Goal: Task Accomplishment & Management: Manage account settings

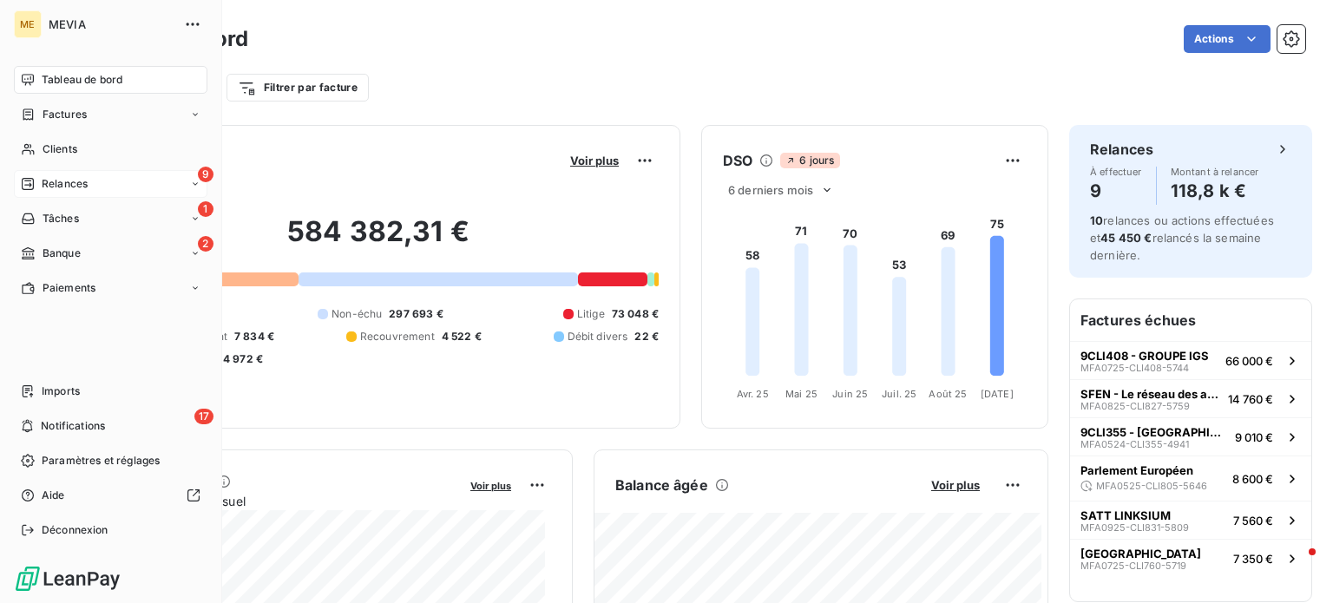
click at [102, 183] on div "9 Relances" at bounding box center [110, 184] width 193 height 28
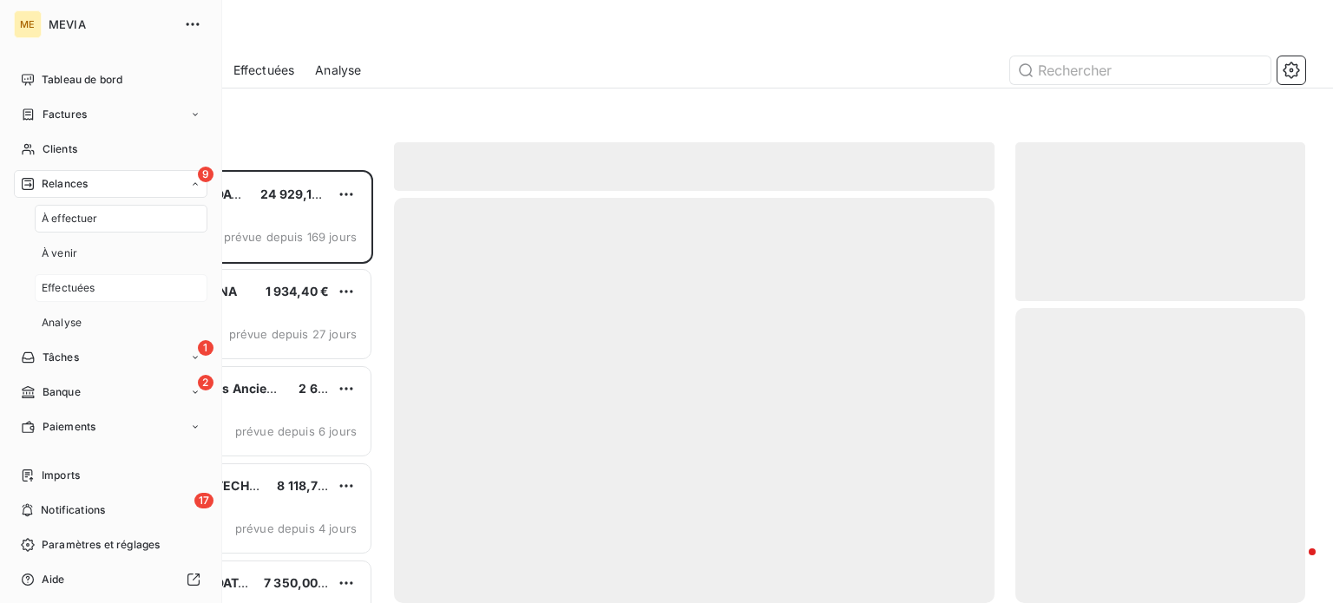
scroll to position [420, 276]
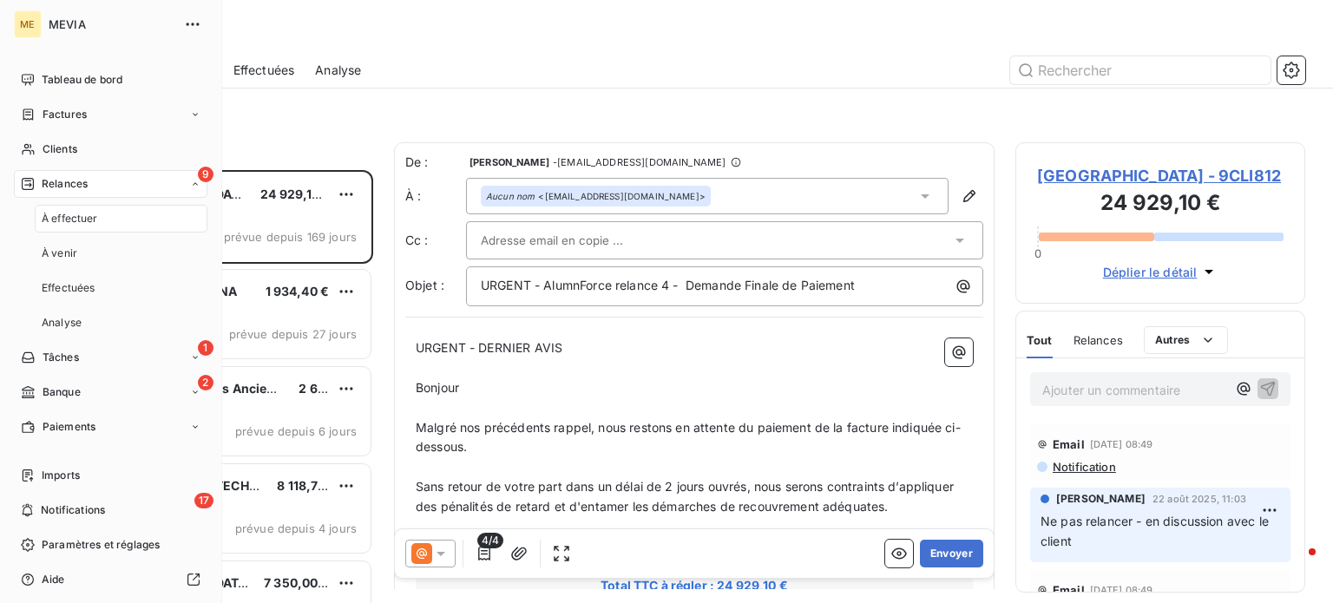
click at [131, 218] on div "À effectuer" at bounding box center [121, 219] width 173 height 28
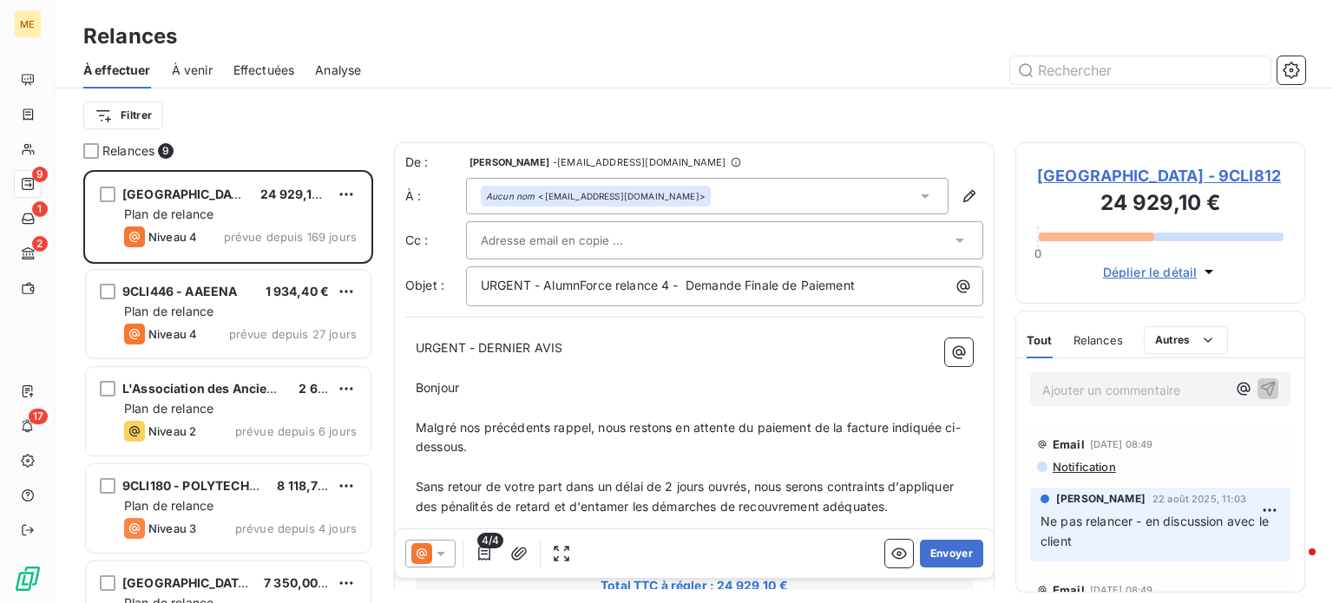
click at [137, 69] on span "À effectuer" at bounding box center [117, 70] width 68 height 17
click at [141, 114] on html "ME 9 1 2 17 Relances À effectuer À venir Effectuées Analyse Filtrer Relances 9 …" at bounding box center [666, 301] width 1333 height 603
click at [336, 121] on html "ME 9 1 2 17 Relances À effectuer À venir Effectuées Analyse Filtrer Relances 9 …" at bounding box center [666, 301] width 1333 height 603
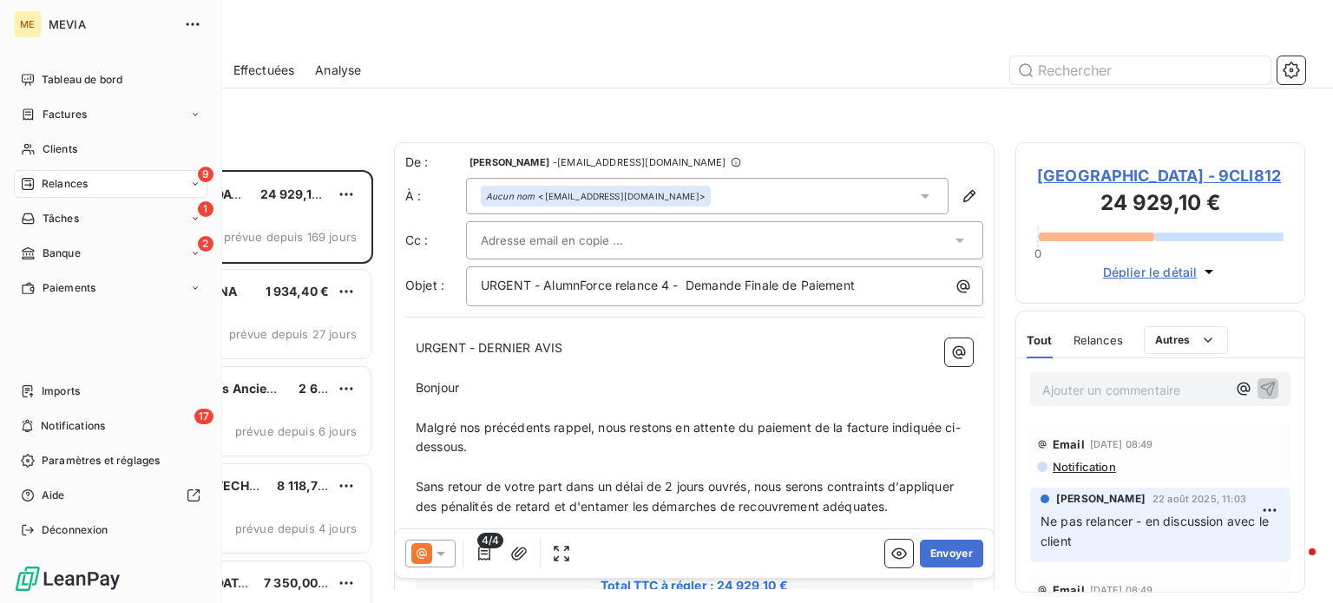
click at [56, 190] on span "Relances" at bounding box center [65, 184] width 46 height 16
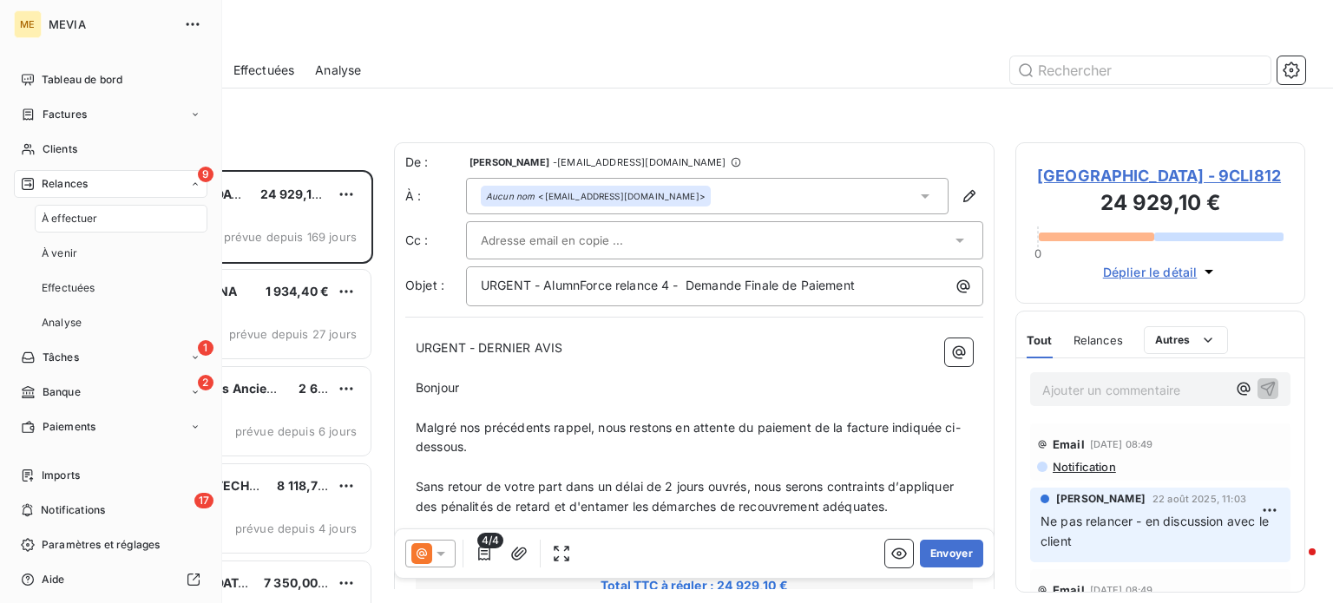
click at [90, 226] on div "À effectuer" at bounding box center [121, 219] width 173 height 28
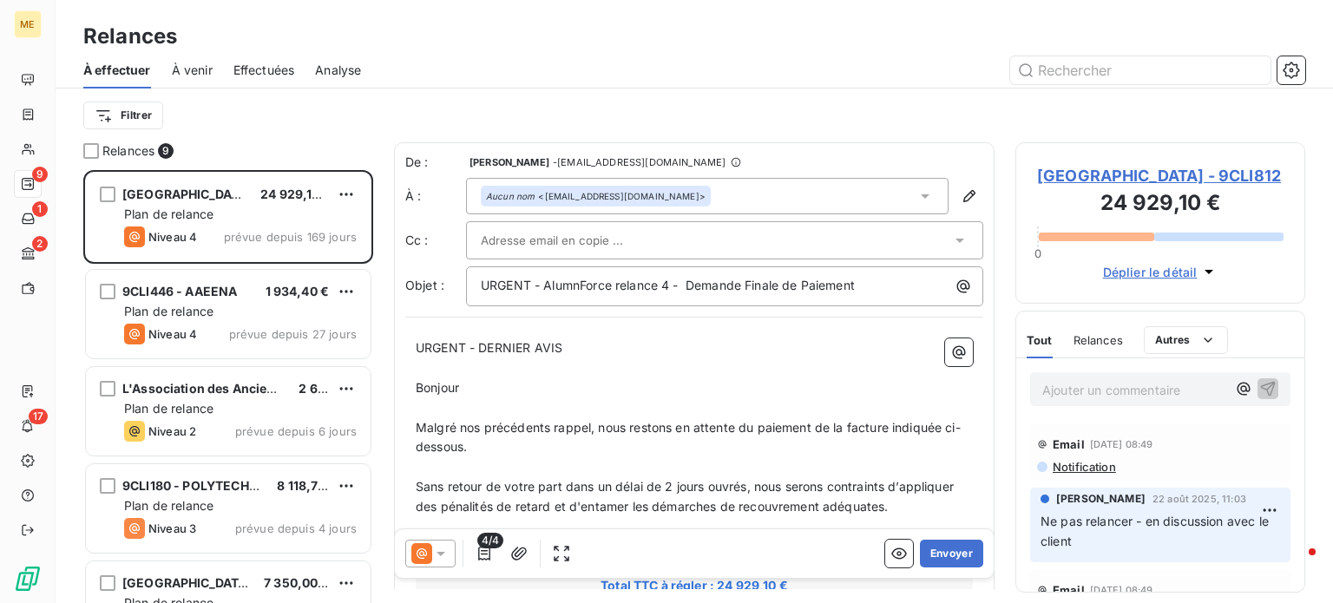
click at [297, 118] on div "Filtrer" at bounding box center [694, 115] width 1222 height 33
click at [149, 150] on span "Relances" at bounding box center [128, 150] width 52 height 17
click at [161, 150] on span "9" at bounding box center [166, 151] width 16 height 16
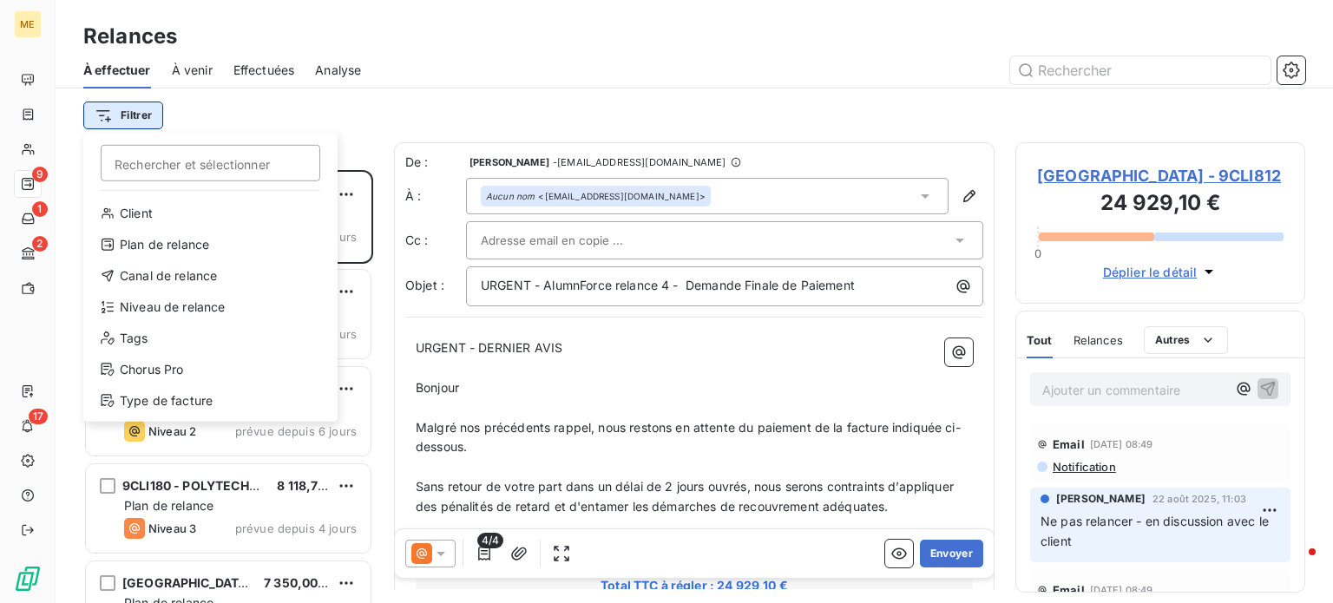
click at [150, 117] on html "ME 9 1 2 17 Relances À effectuer À venir Effectuées Analyse Filtrer Rechercher …" at bounding box center [666, 301] width 1333 height 603
click at [196, 305] on div "Niveau de relance" at bounding box center [210, 307] width 240 height 28
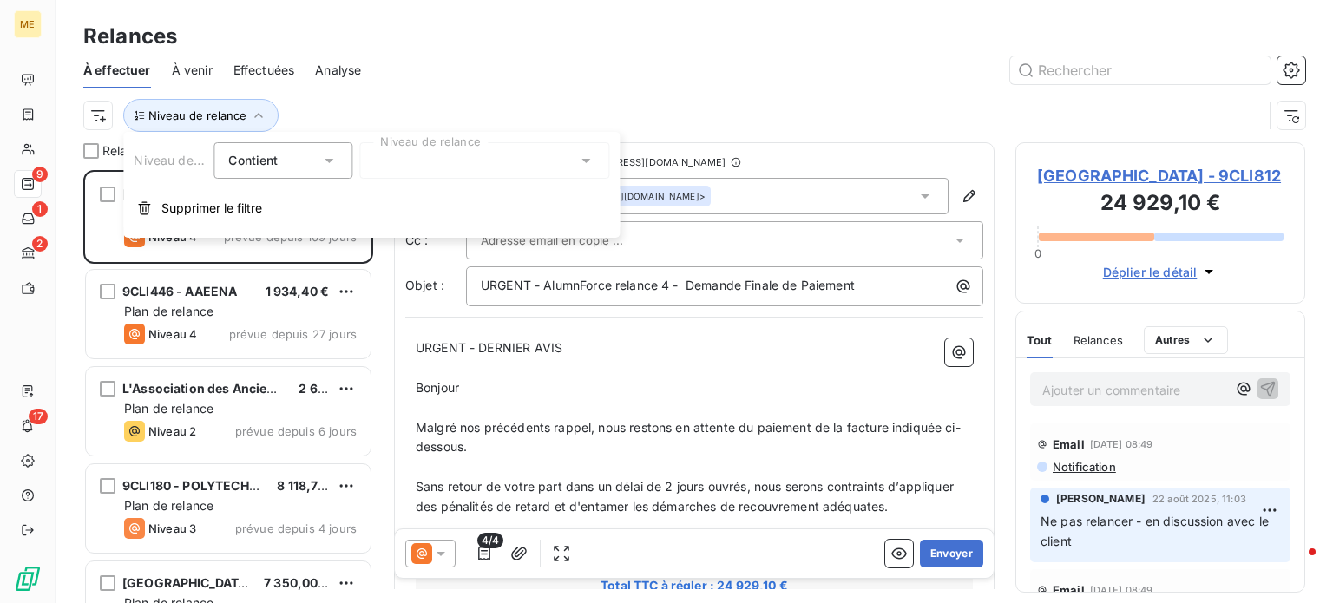
click at [395, 165] on div at bounding box center [484, 160] width 250 height 36
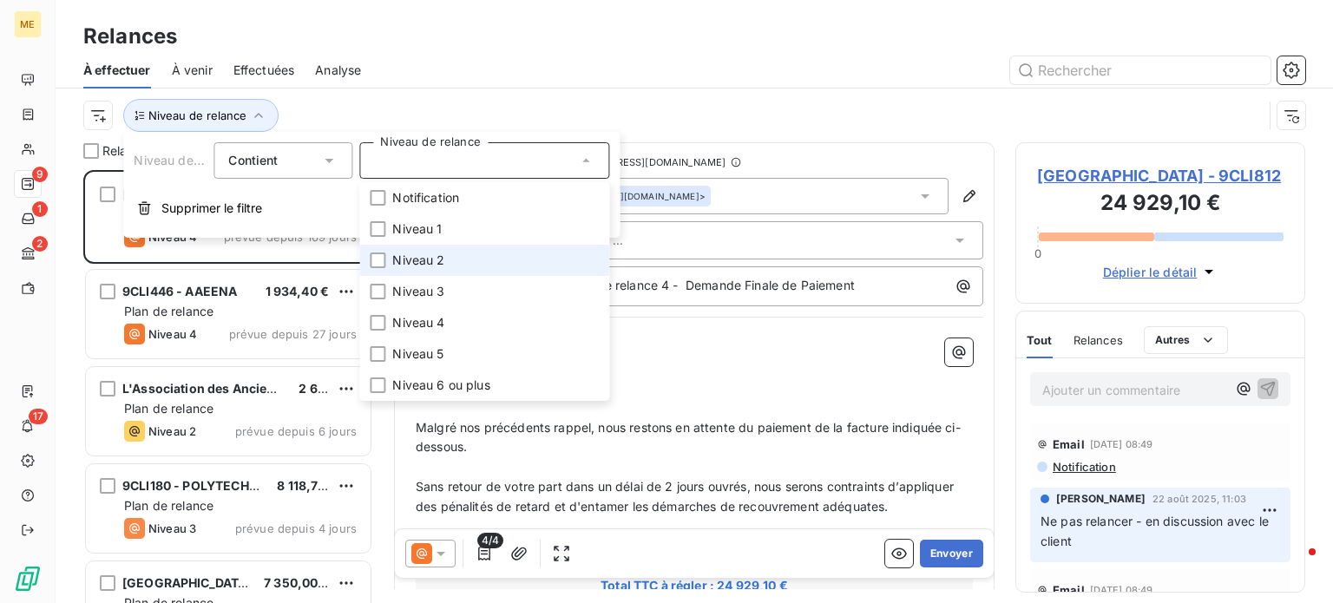
click at [449, 267] on li "Niveau 2" at bounding box center [484, 260] width 250 height 31
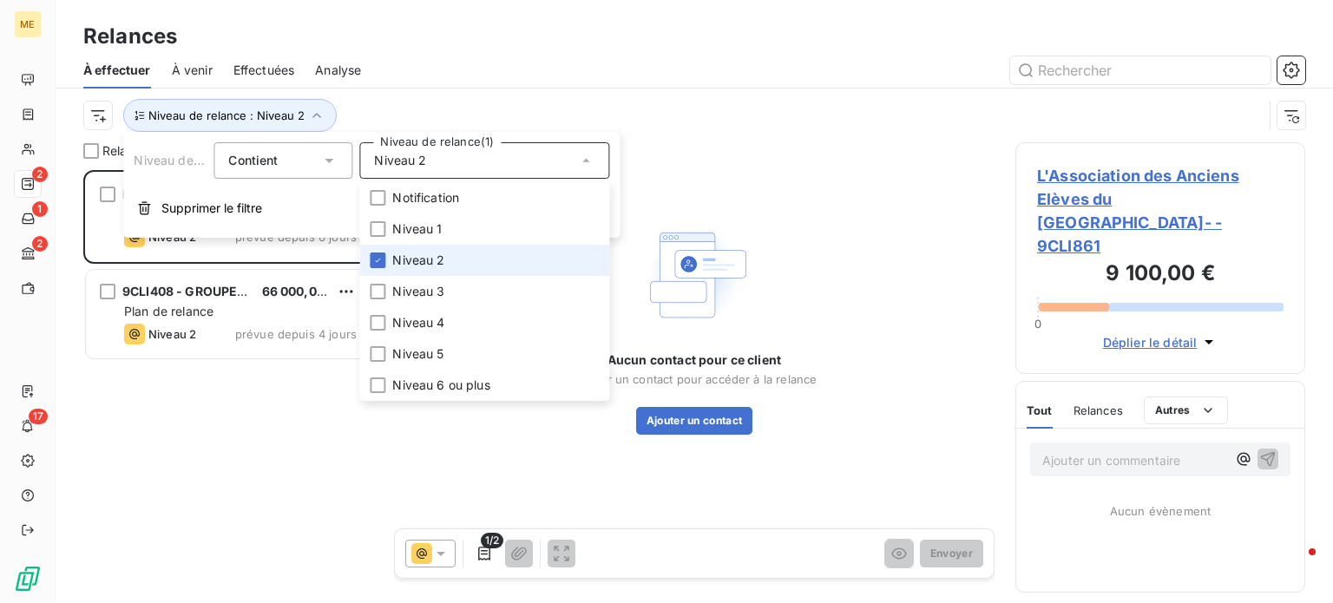
scroll to position [420, 276]
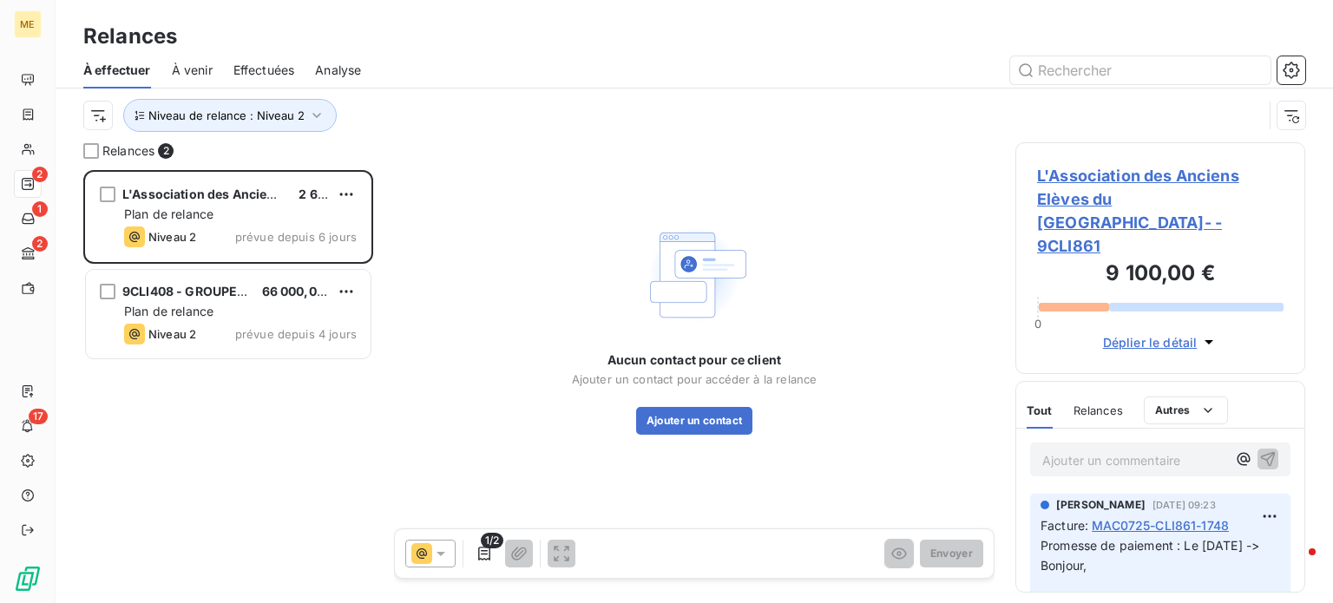
click at [611, 84] on div "À effectuer À venir Effectuées Analyse" at bounding box center [694, 70] width 1277 height 36
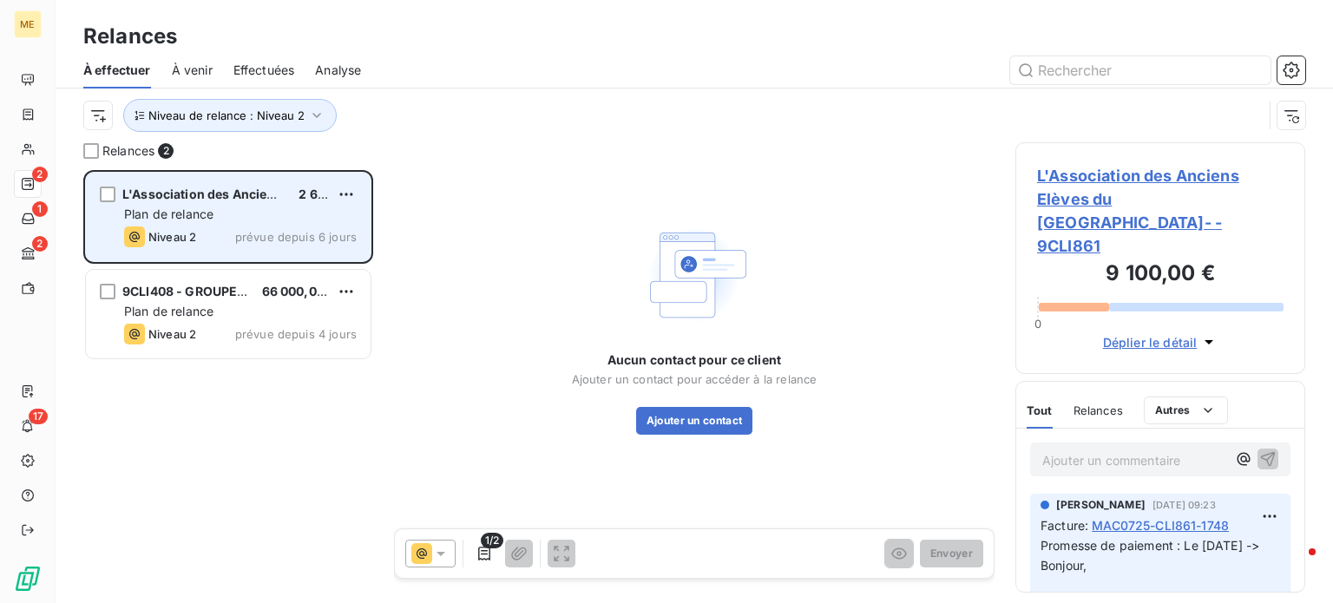
click at [239, 208] on div "Plan de relance" at bounding box center [240, 214] width 233 height 17
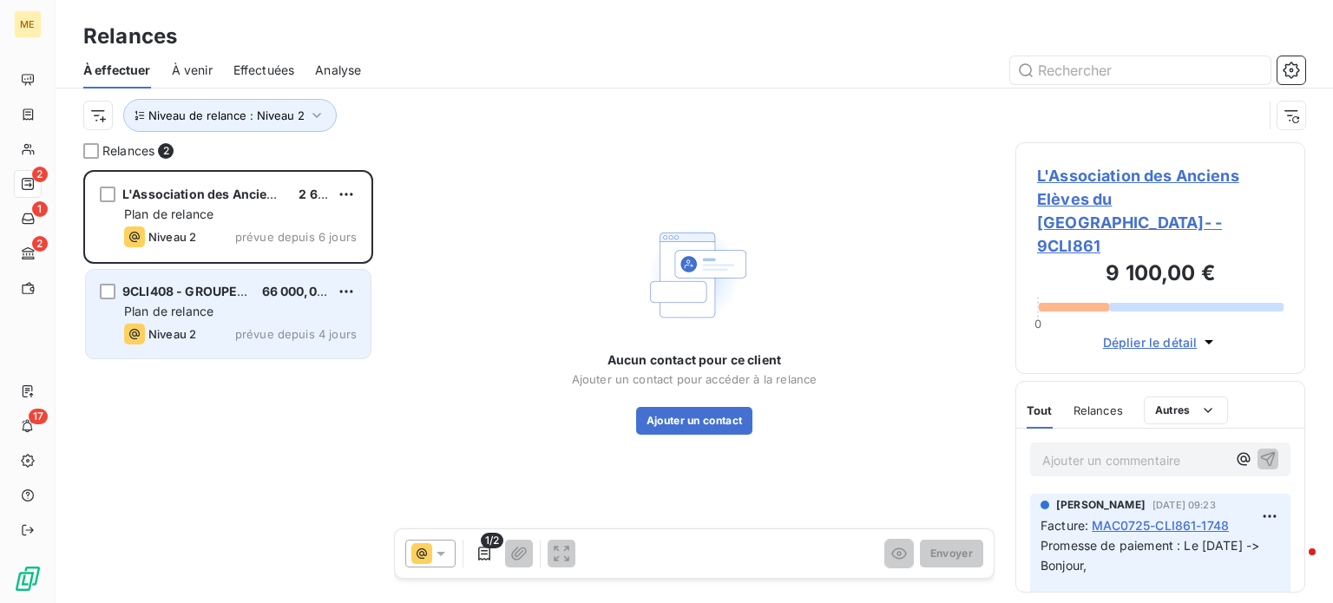
click at [239, 288] on span "9CLI408 - GROUPE IGS" at bounding box center [191, 291] width 139 height 15
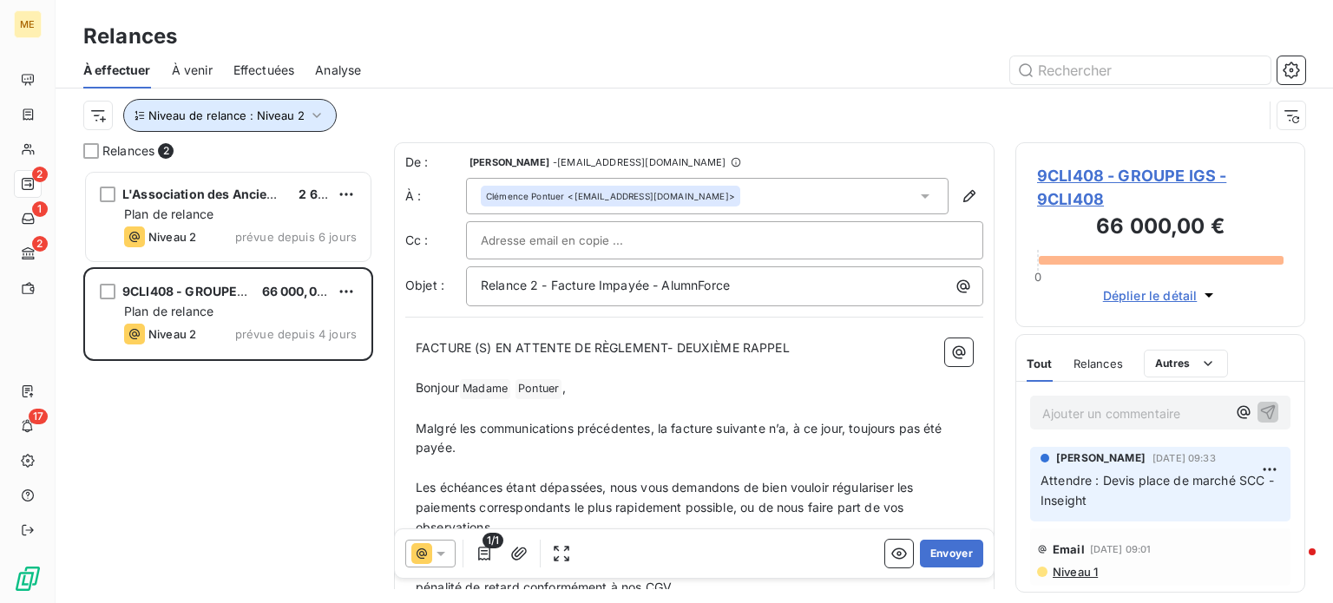
click at [219, 113] on span "Niveau de relance : Niveau 2" at bounding box center [226, 115] width 156 height 14
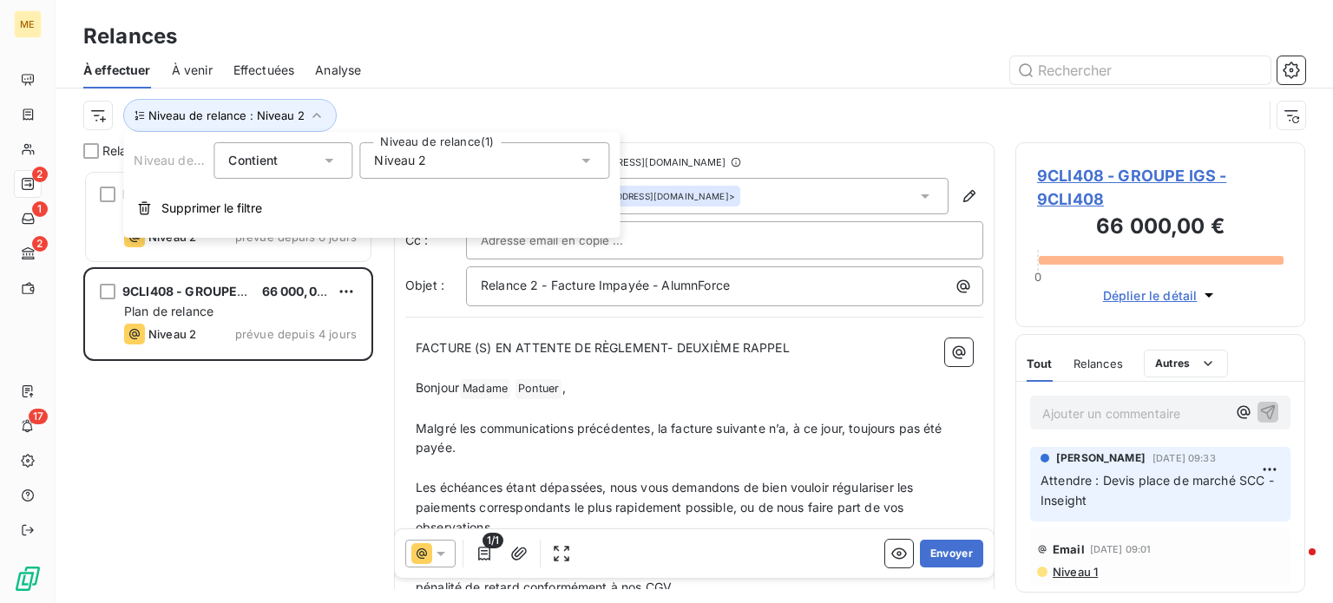
click at [403, 160] on span "Niveau 2" at bounding box center [400, 160] width 52 height 17
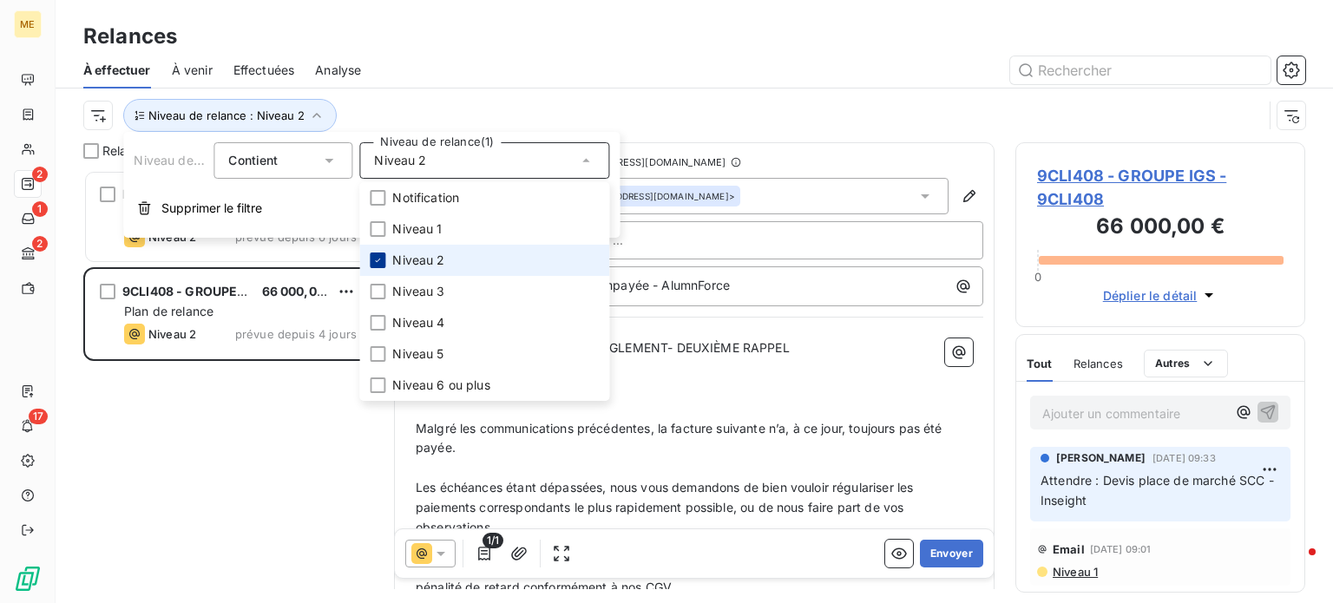
click at [379, 265] on icon at bounding box center [377, 260] width 10 height 10
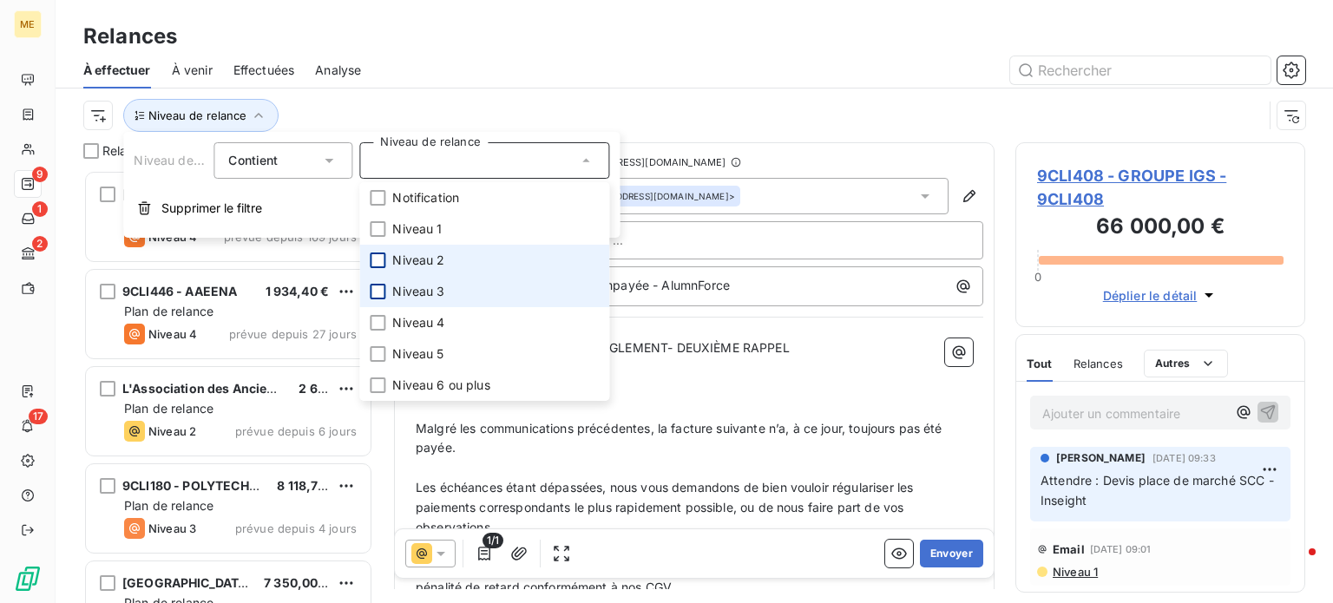
click at [378, 284] on div at bounding box center [378, 292] width 16 height 16
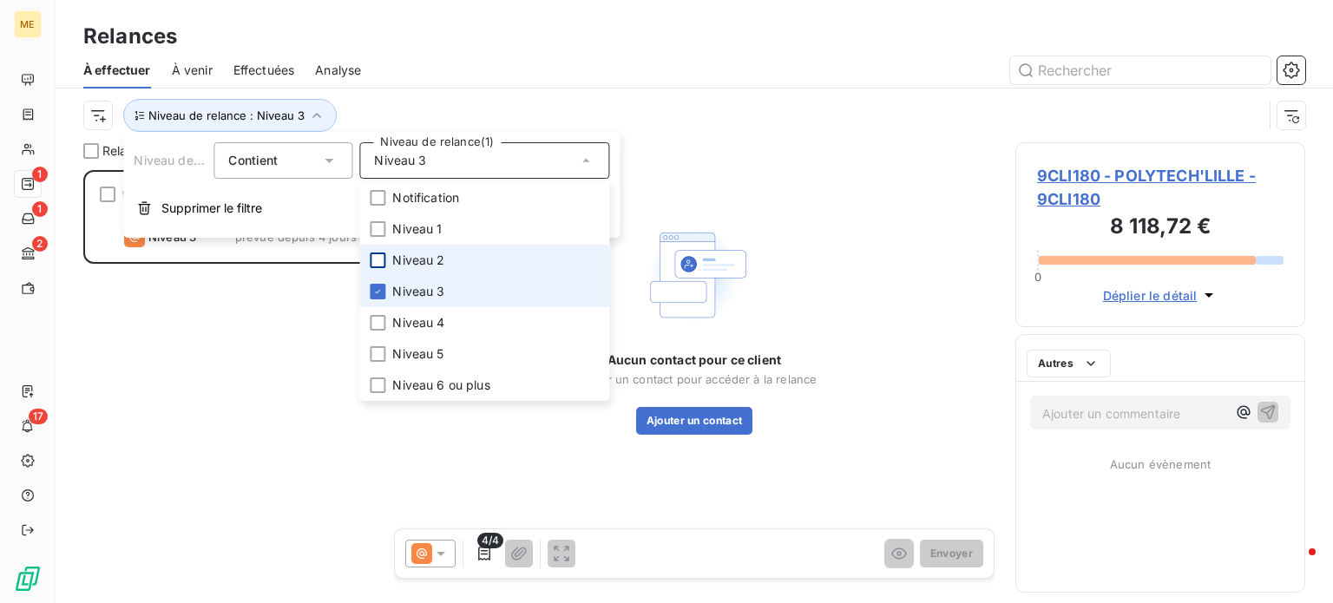
scroll to position [420, 276]
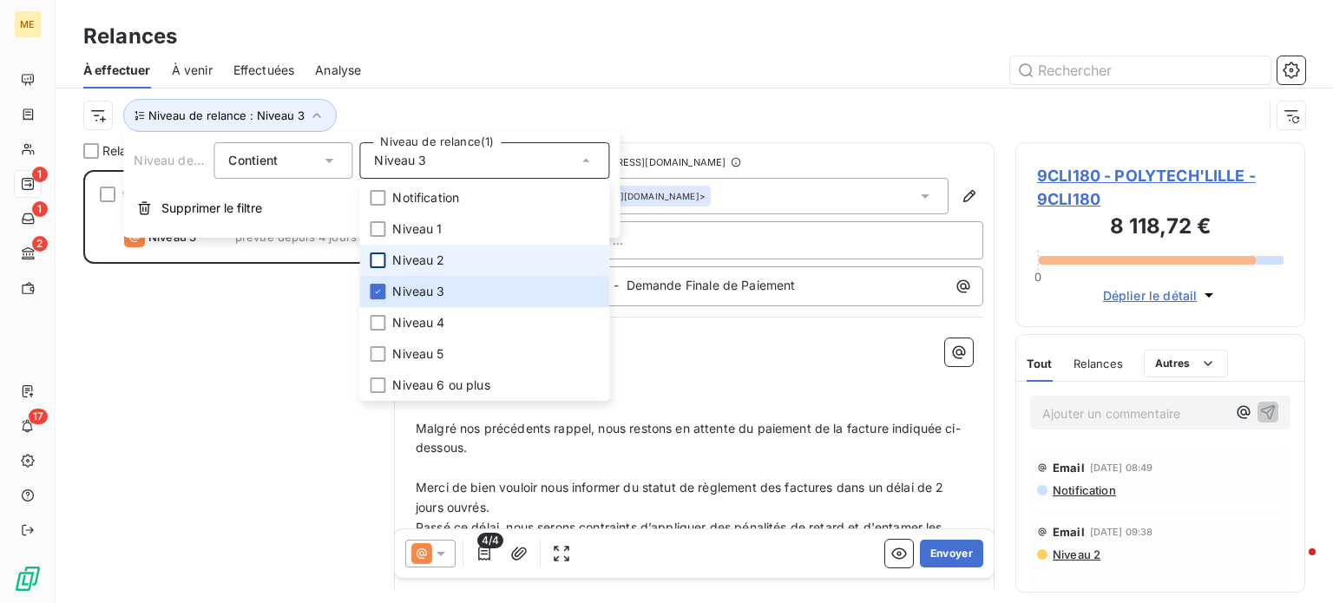
click at [437, 103] on div "Niveau de relance : Niveau 3" at bounding box center [672, 115] width 1179 height 33
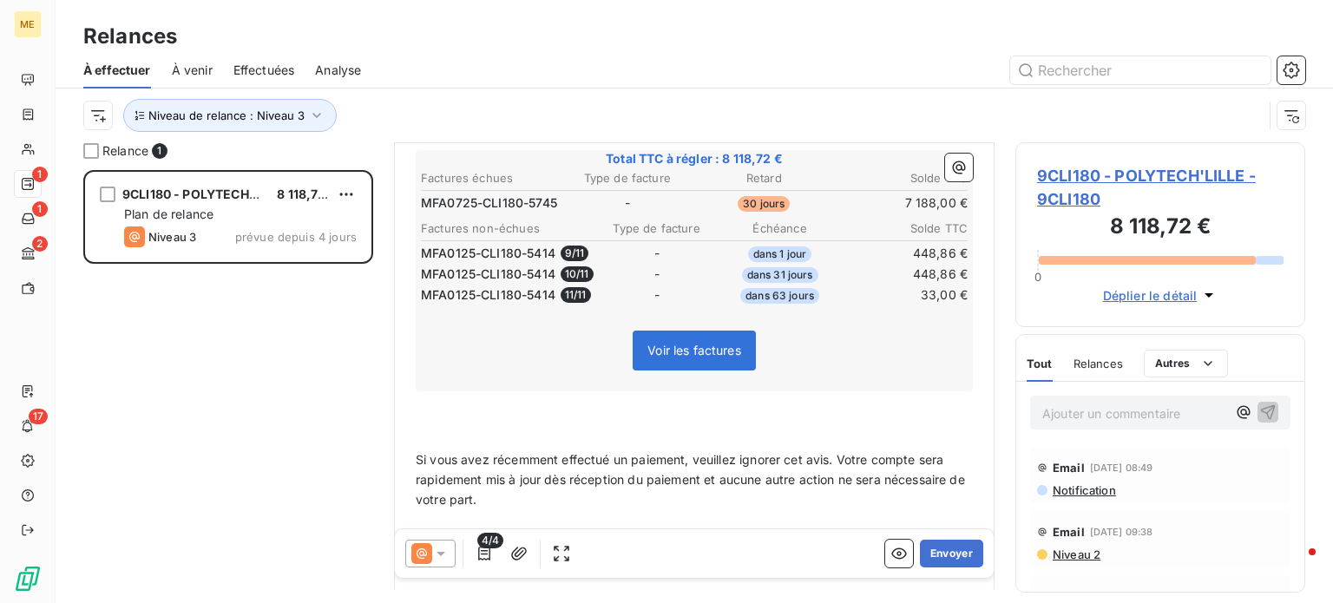
scroll to position [583, 0]
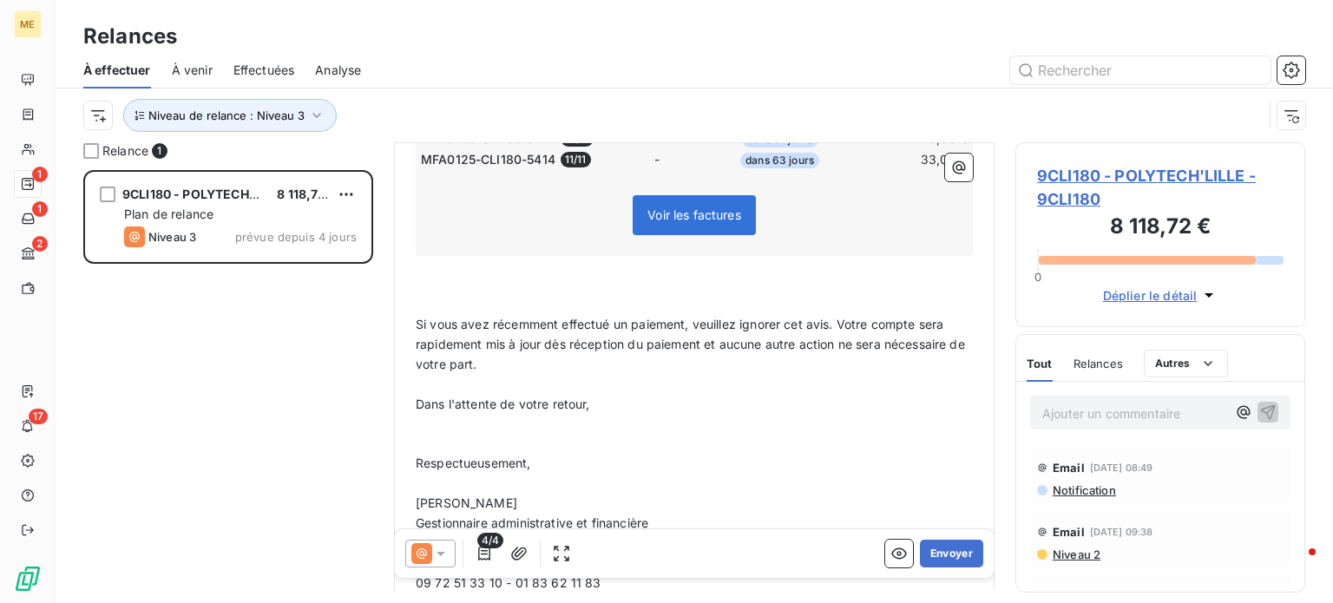
click at [1087, 409] on p "Ajouter un commentaire ﻿" at bounding box center [1134, 414] width 184 height 22
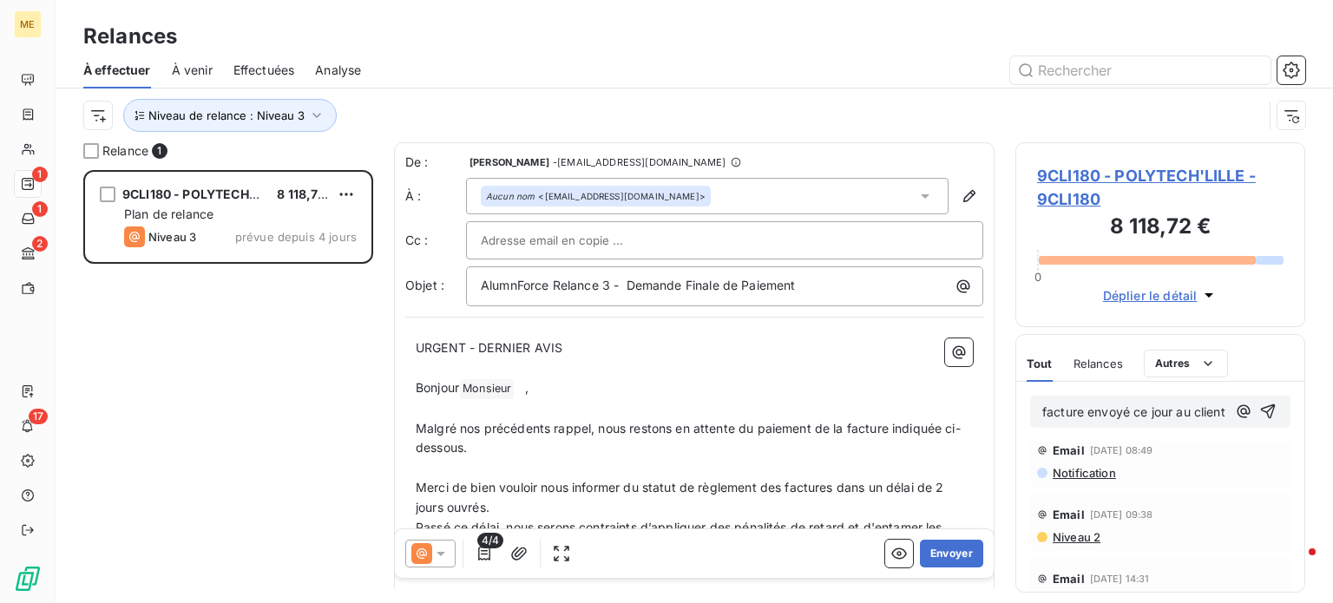
scroll to position [14, 0]
click at [1093, 482] on span "Notification" at bounding box center [1083, 475] width 65 height 14
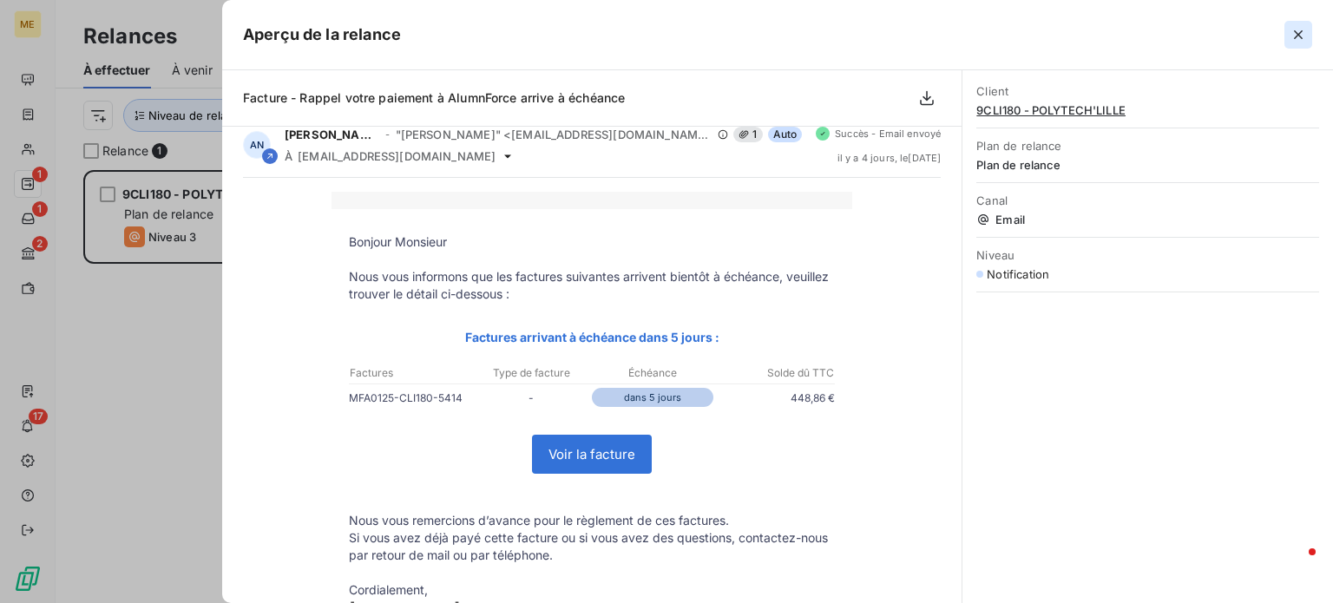
click at [1298, 27] on icon "button" at bounding box center [1297, 34] width 17 height 17
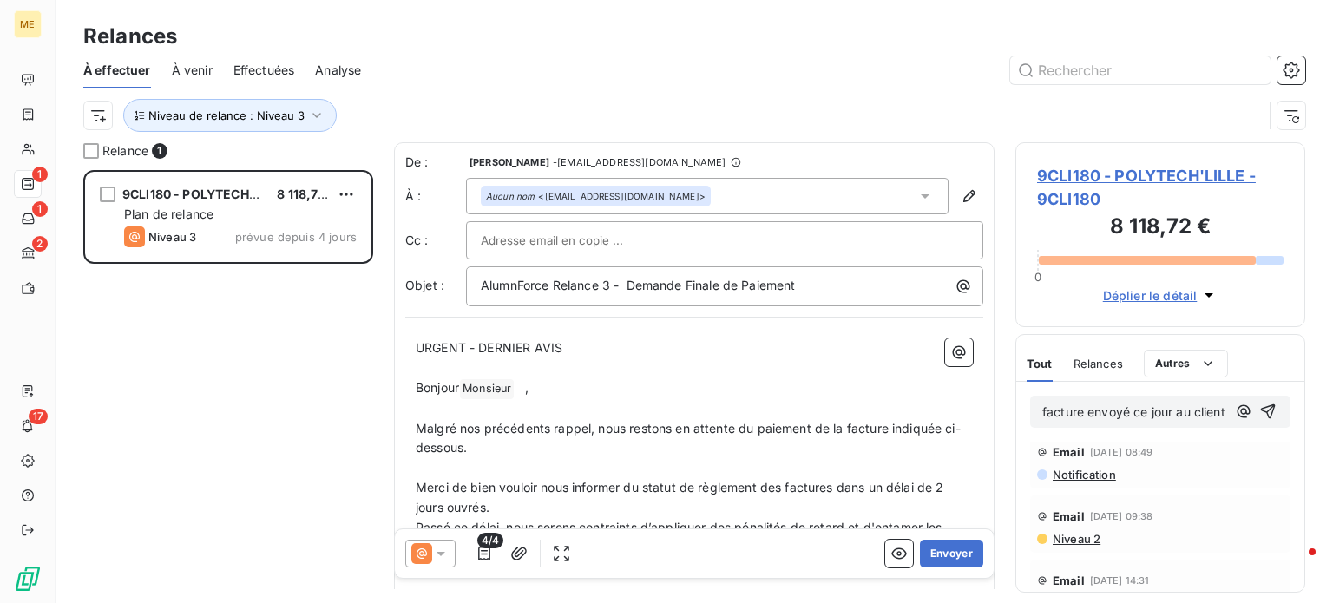
drag, startPoint x: 1060, startPoint y: 173, endPoint x: 1087, endPoint y: 179, distance: 27.6
click at [1087, 179] on span "9CLI180 - POLYTECH'LILLE - 9CLI180" at bounding box center [1160, 187] width 246 height 47
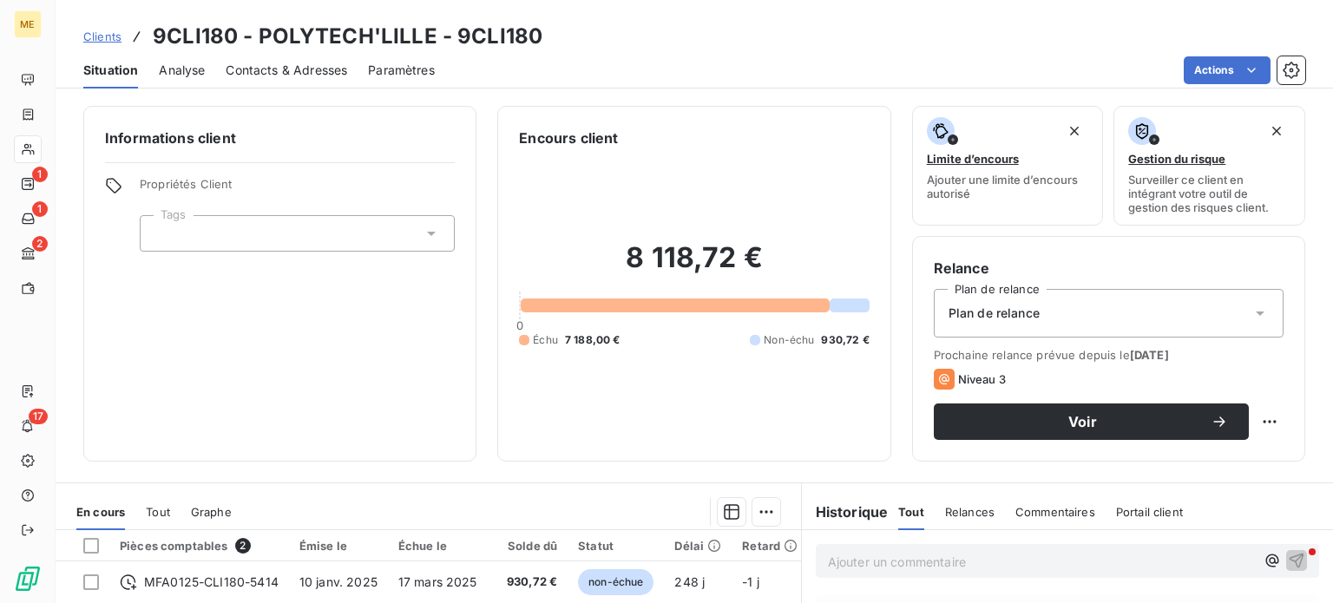
click at [322, 69] on span "Contacts & Adresses" at bounding box center [286, 70] width 121 height 17
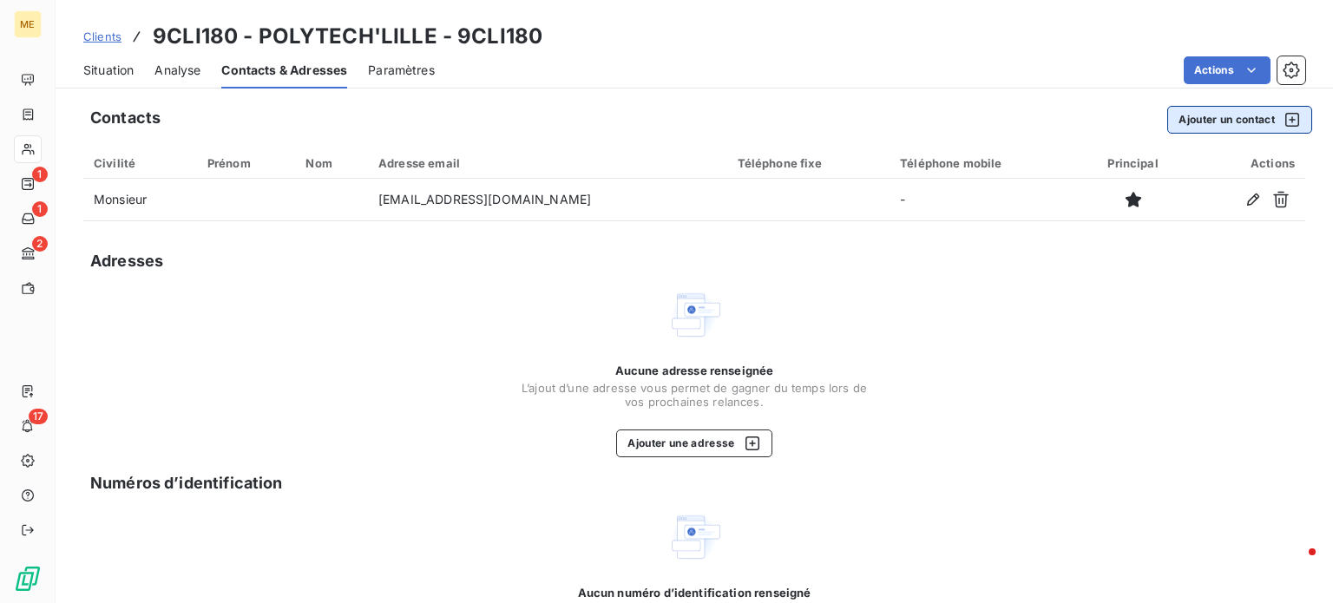
click at [1231, 114] on button "Ajouter un contact" at bounding box center [1239, 120] width 145 height 28
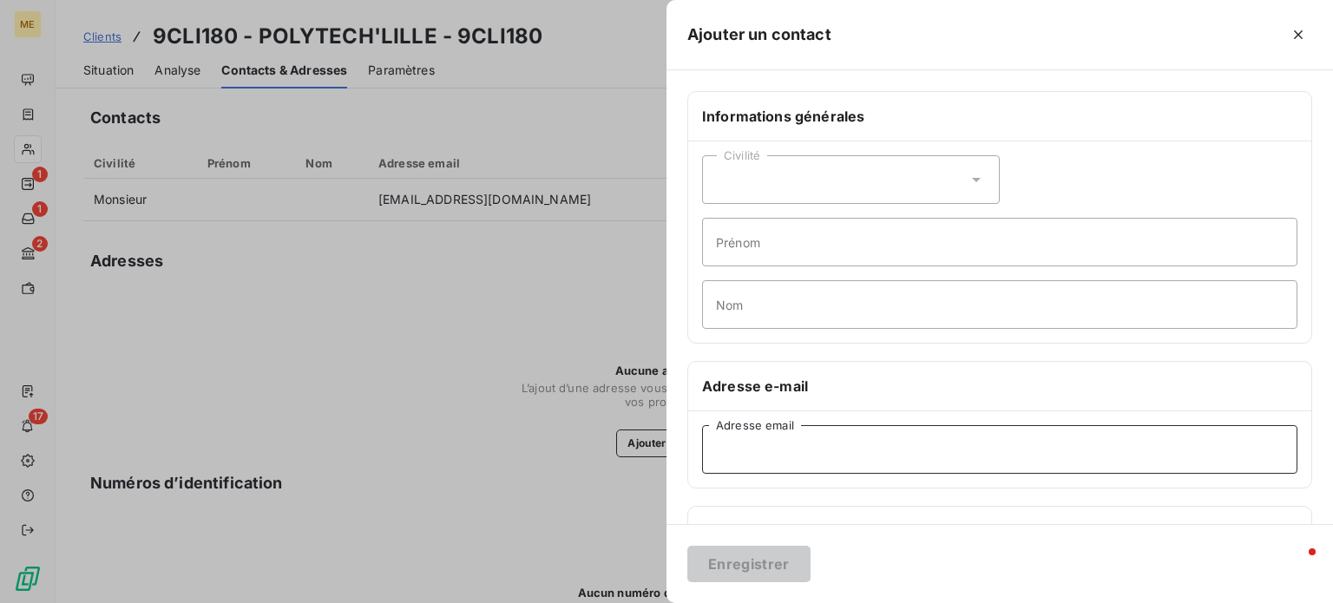
click at [774, 459] on input "Adresse email" at bounding box center [999, 449] width 595 height 49
paste input "MFA0725-CLI180-5745"
type input "M"
click at [1281, 166] on div "Civilité Prénom Nom" at bounding box center [999, 241] width 623 height 201
click at [799, 443] on input "Adresse email" at bounding box center [999, 449] width 595 height 49
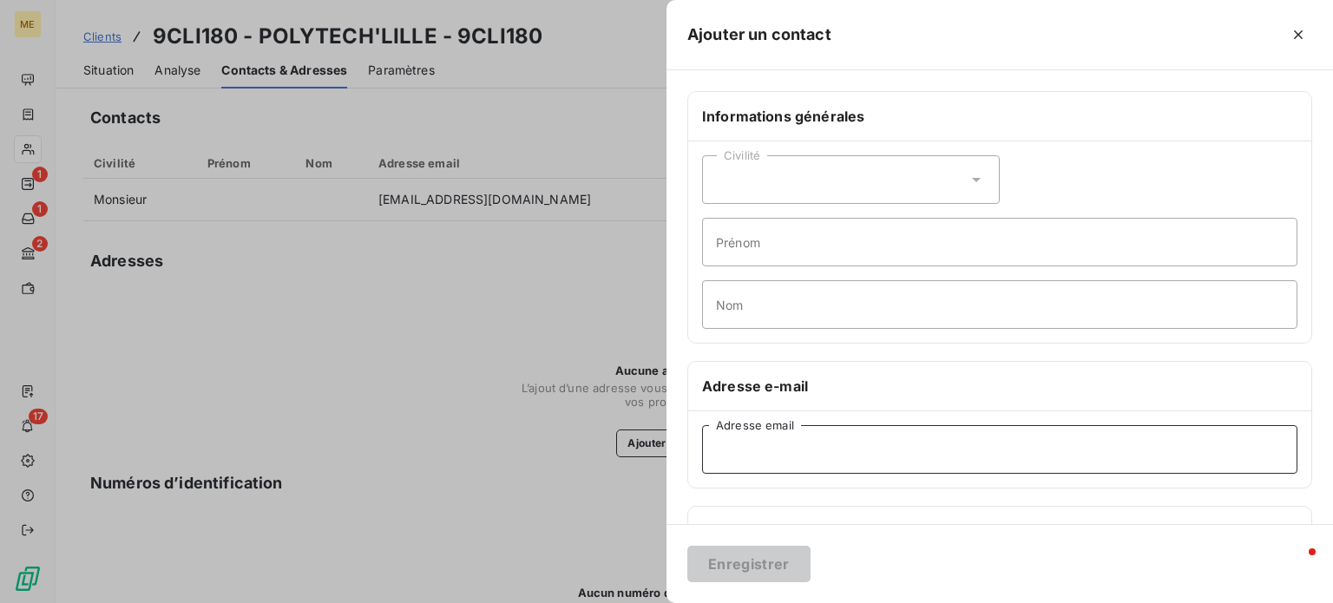
paste input "[EMAIL_ADDRESS][DOMAIN_NAME]"
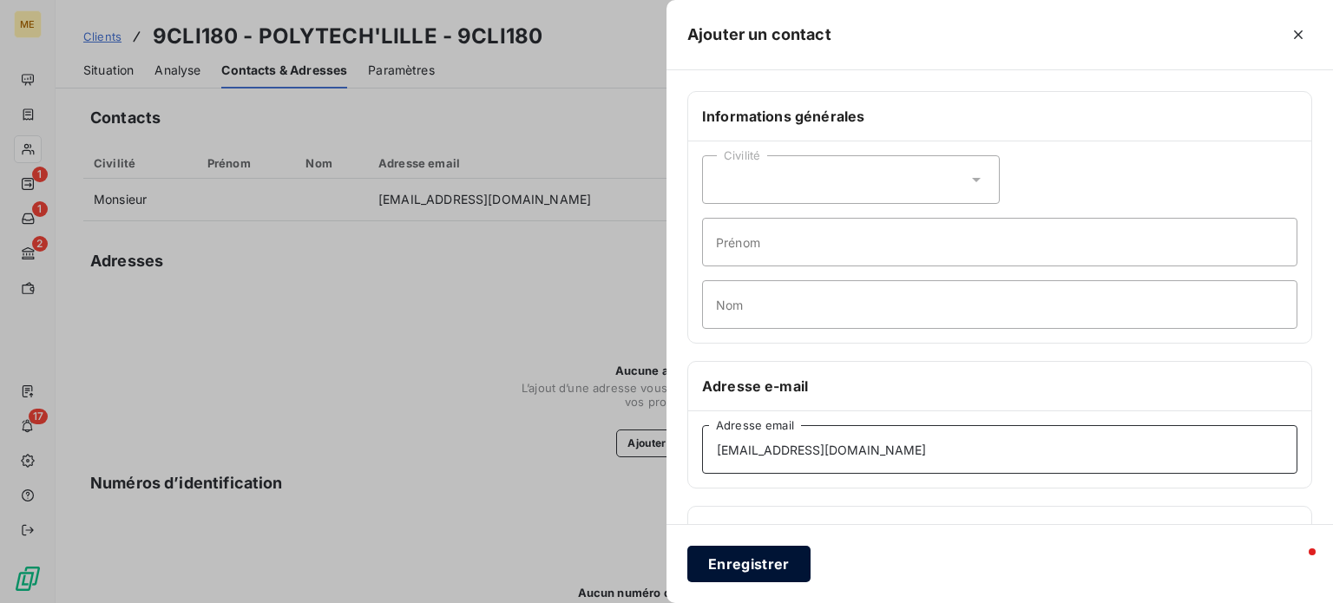
type input "[EMAIL_ADDRESS][DOMAIN_NAME]"
click at [743, 564] on button "Enregistrer" at bounding box center [748, 564] width 123 height 36
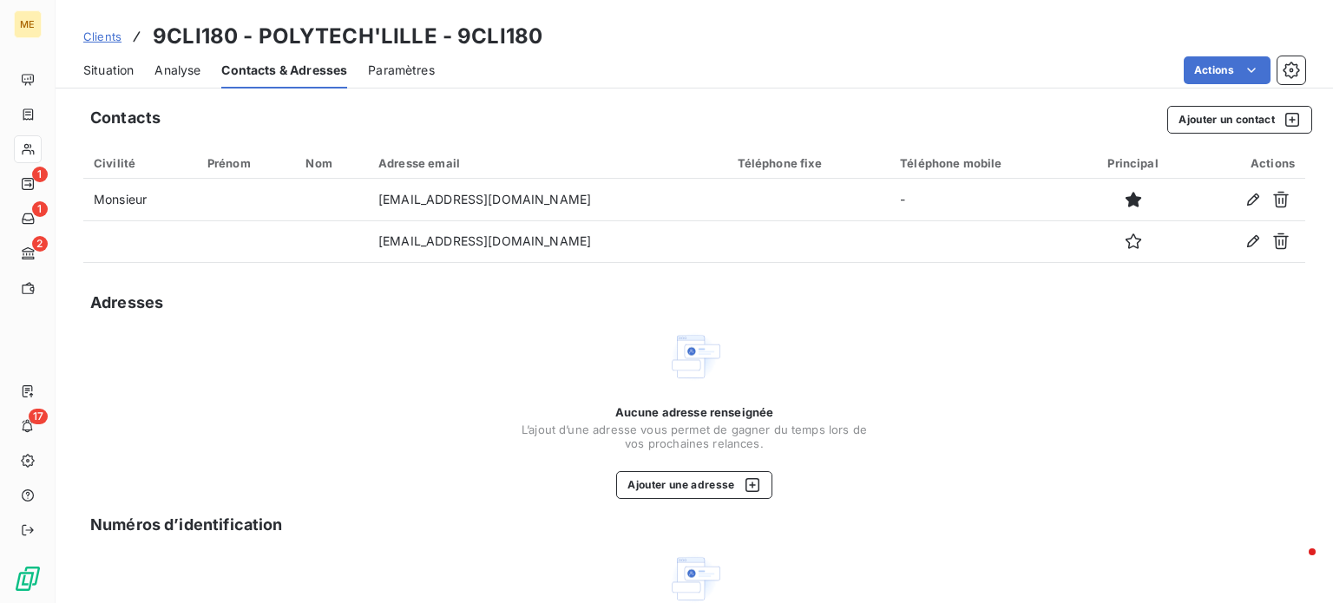
click at [125, 65] on span "Situation" at bounding box center [108, 70] width 50 height 17
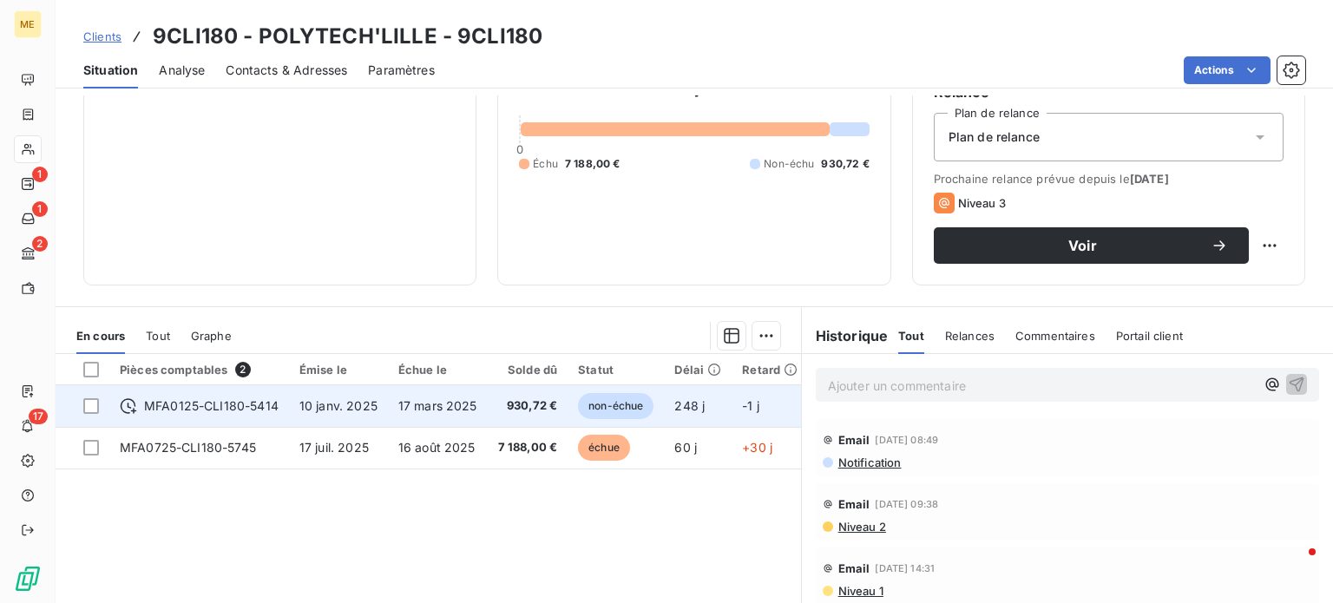
scroll to position [177, 0]
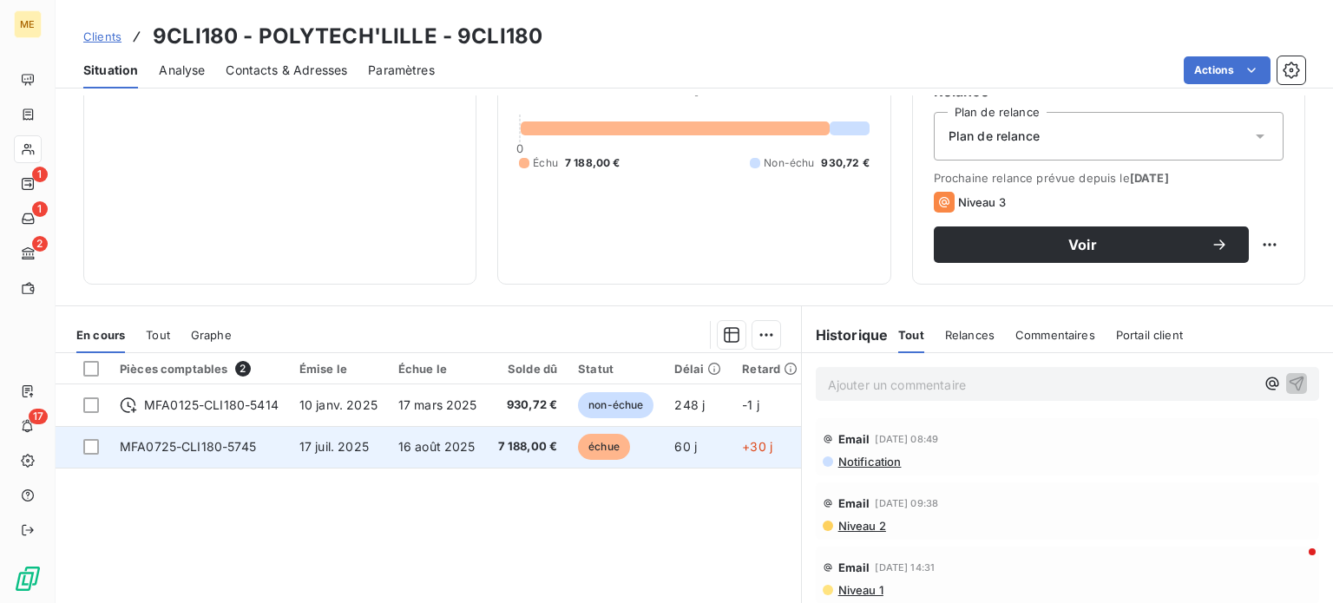
click at [264, 441] on td "MFA0725-CLI180-5745" at bounding box center [199, 447] width 180 height 42
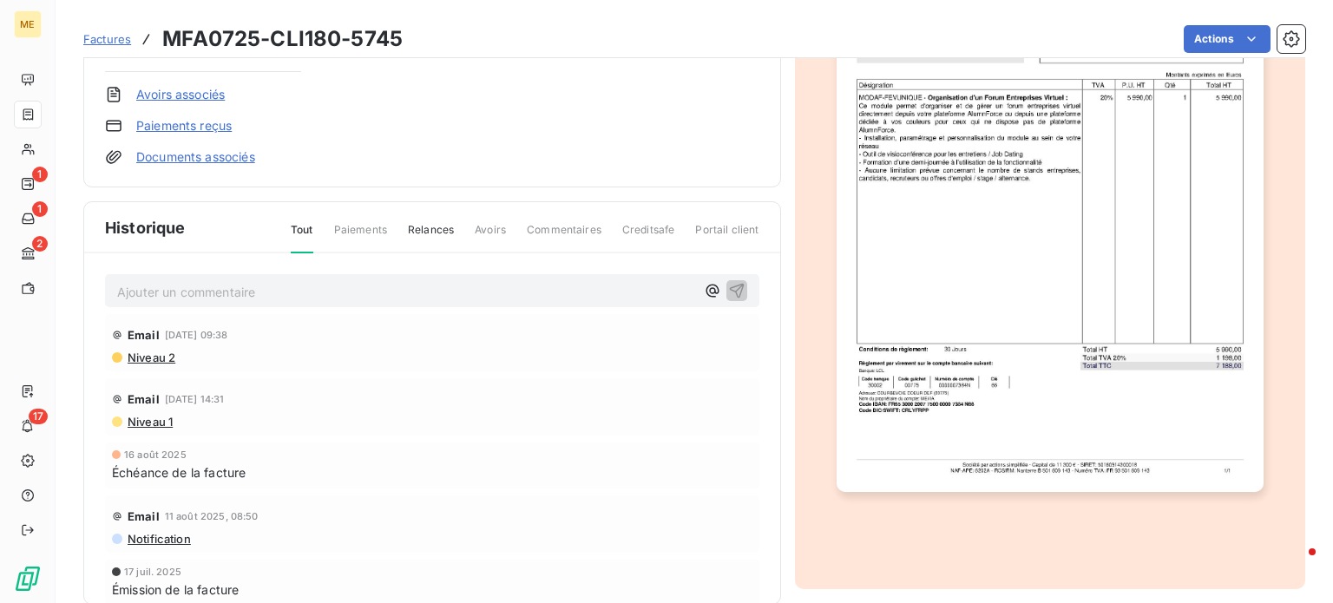
scroll to position [278, 0]
click at [331, 287] on p "Ajouter un commentaire ﻿" at bounding box center [406, 292] width 578 height 22
click at [212, 285] on span "facture envoyée ce jour à [EMAIL_ADDRESS][DOMAIN_NAME]" at bounding box center [299, 290] width 364 height 15
click at [430, 286] on p "mail envoyé ce jour à [EMAIL_ADDRESS][DOMAIN_NAME]" at bounding box center [406, 291] width 578 height 20
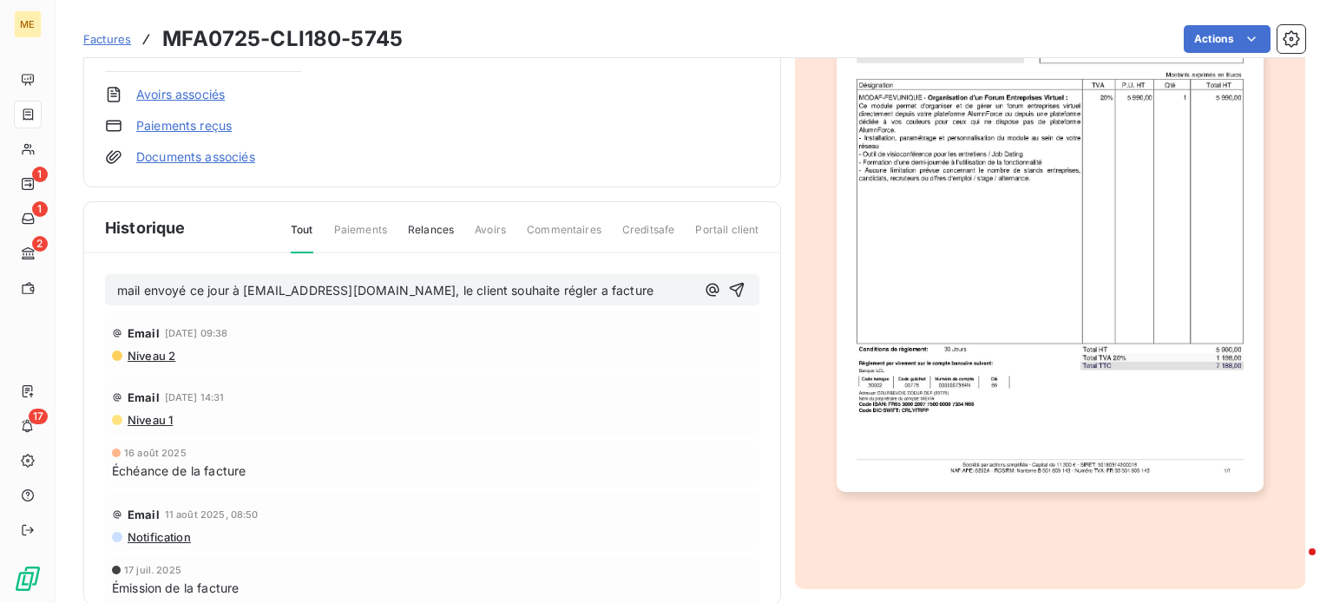
click at [515, 286] on span "mail envoyé ce jour à [EMAIL_ADDRESS][DOMAIN_NAME], le client souhaite régler a…" at bounding box center [385, 290] width 536 height 15
click at [598, 287] on p "mail envoyé ce jour à [EMAIL_ADDRESS][DOMAIN_NAME], le client souhaite régler l…" at bounding box center [406, 291] width 578 height 20
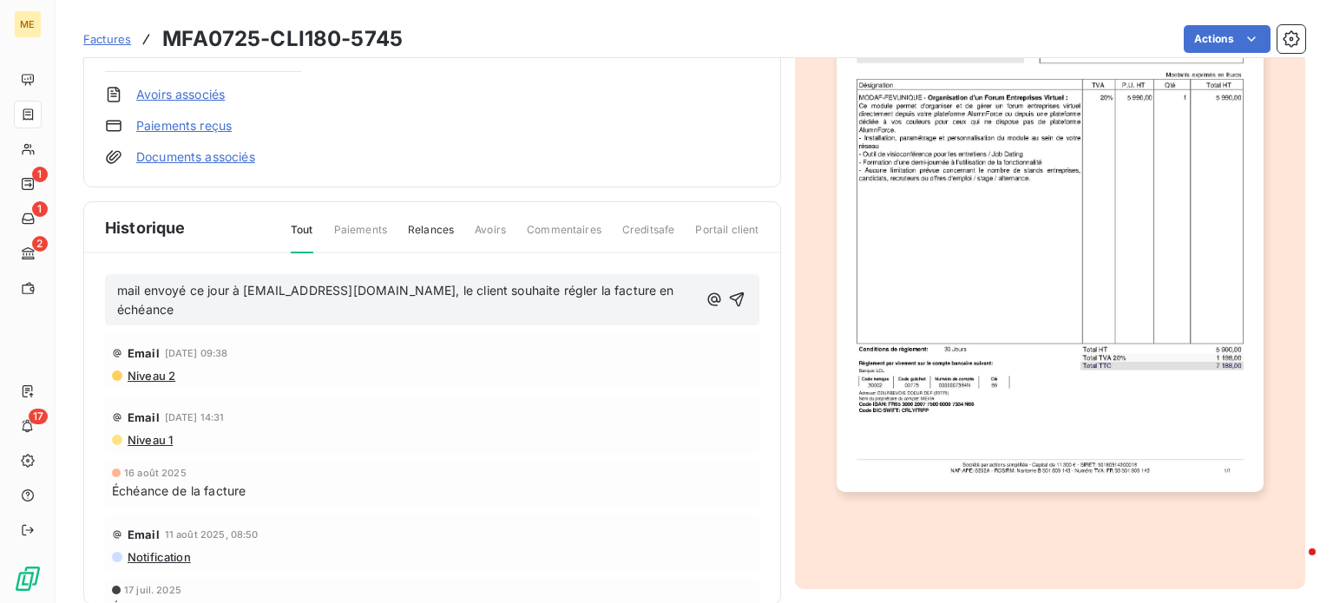
click at [594, 287] on span "mail envoyé ce jour à [EMAIL_ADDRESS][DOMAIN_NAME], le client souhaite régler l…" at bounding box center [399, 300] width 564 height 35
click at [667, 290] on p "mail envoyé ce jour à [EMAIL_ADDRESS][DOMAIN_NAME], le client souhaite régler l…" at bounding box center [407, 301] width 580 height 40
click at [149, 307] on span "mail envoyé ce jour à [EMAIL_ADDRESS][DOMAIN_NAME], le client souhaite régler l…" at bounding box center [397, 300] width 561 height 35
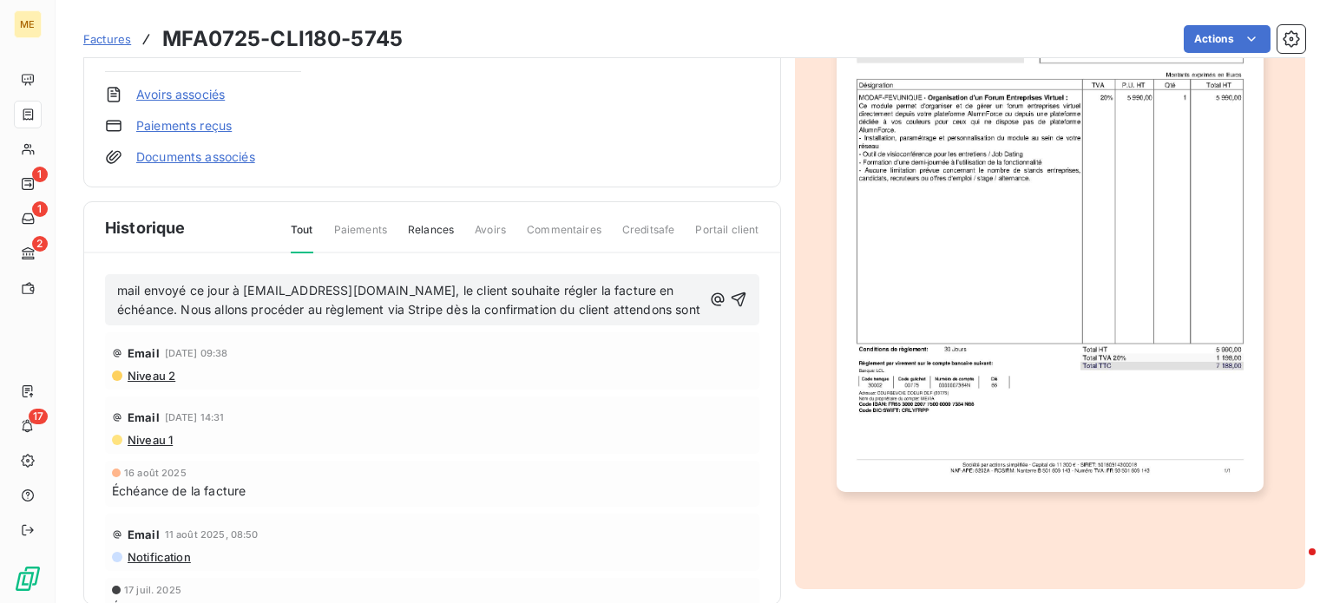
click at [423, 304] on span "mail envoyé ce jour à [EMAIL_ADDRESS][DOMAIN_NAME], le client souhaite régler l…" at bounding box center [408, 300] width 583 height 35
click at [504, 307] on span "mail envoyé ce jour à [EMAIL_ADDRESS][DOMAIN_NAME], le client souhaite régler l…" at bounding box center [401, 300] width 569 height 35
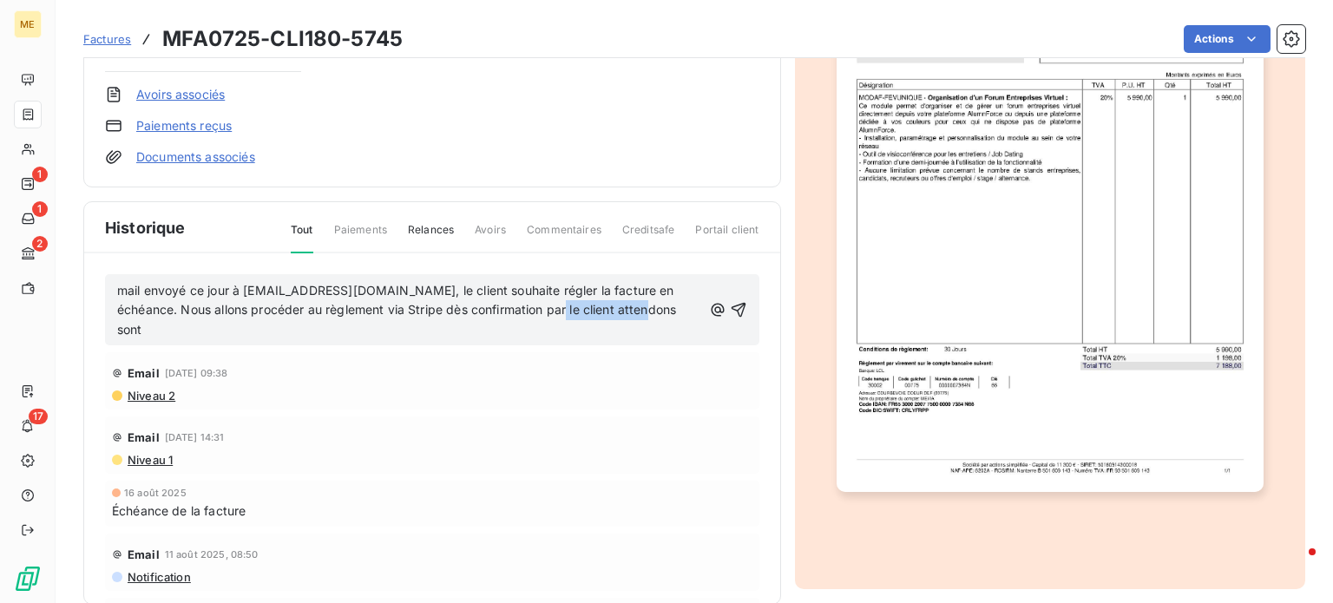
drag, startPoint x: 654, startPoint y: 315, endPoint x: 555, endPoint y: 312, distance: 99.0
click at [555, 312] on p "mail envoyé ce jour à [EMAIL_ADDRESS][DOMAIN_NAME], le client souhaite régler l…" at bounding box center [409, 311] width 585 height 60
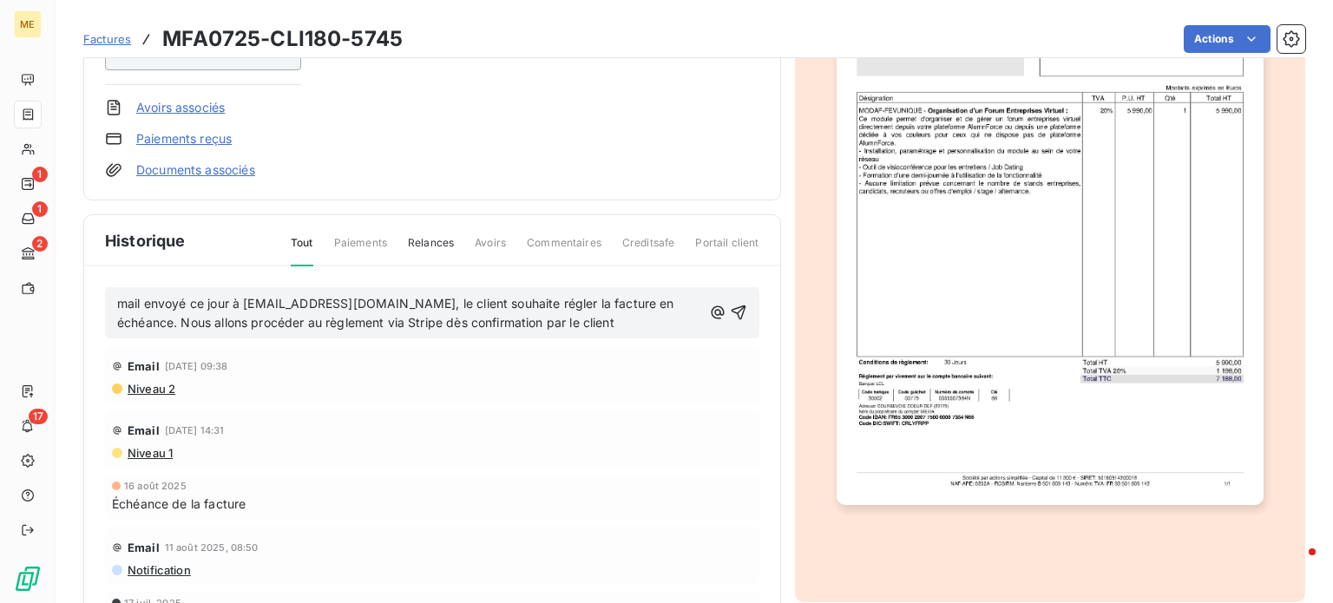
scroll to position [264, 0]
click at [730, 310] on icon "button" at bounding box center [738, 313] width 17 height 17
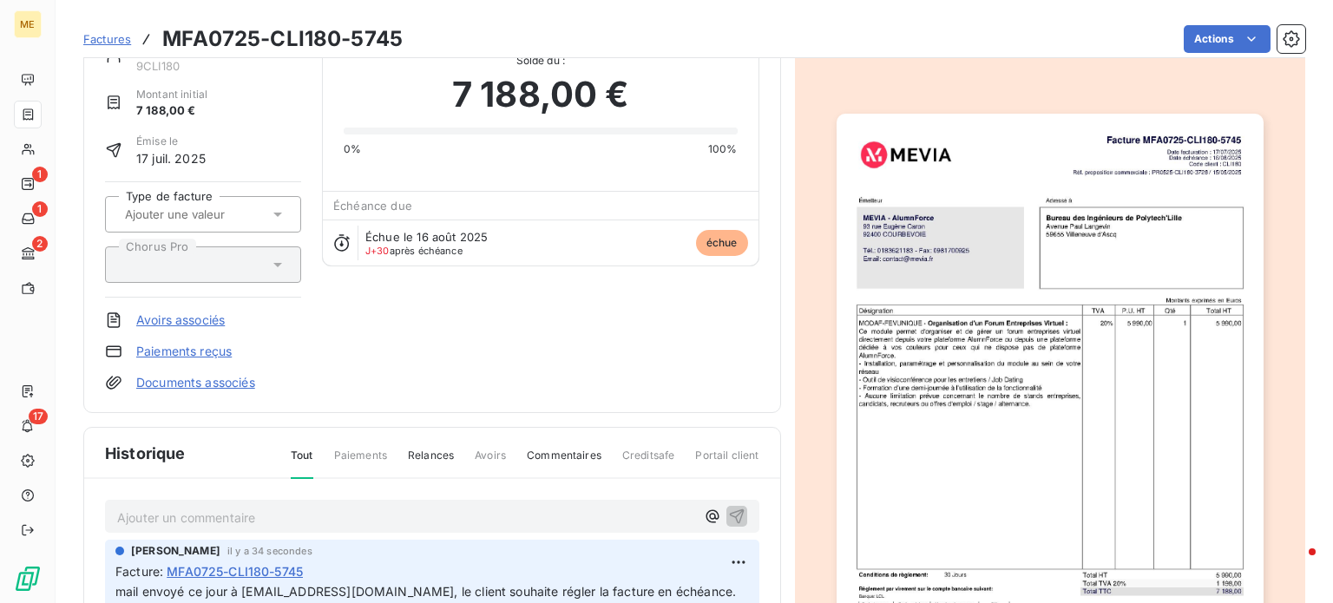
scroll to position [0, 0]
